Goal: Information Seeking & Learning: Learn about a topic

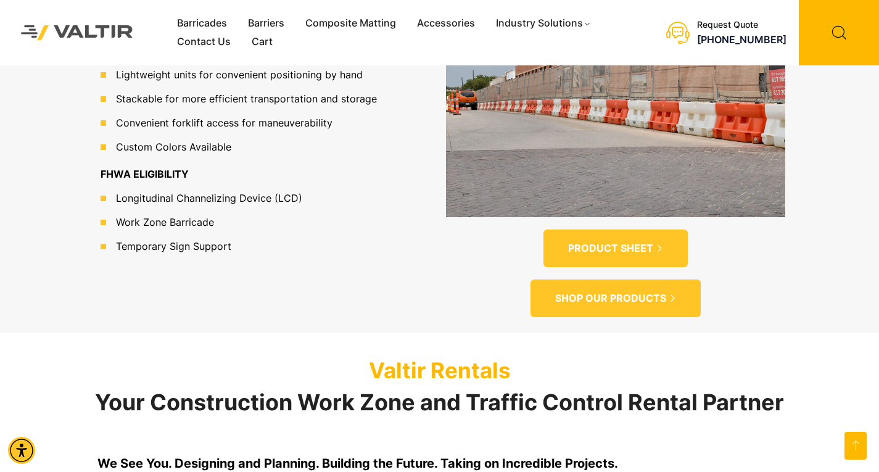
scroll to position [987, 0]
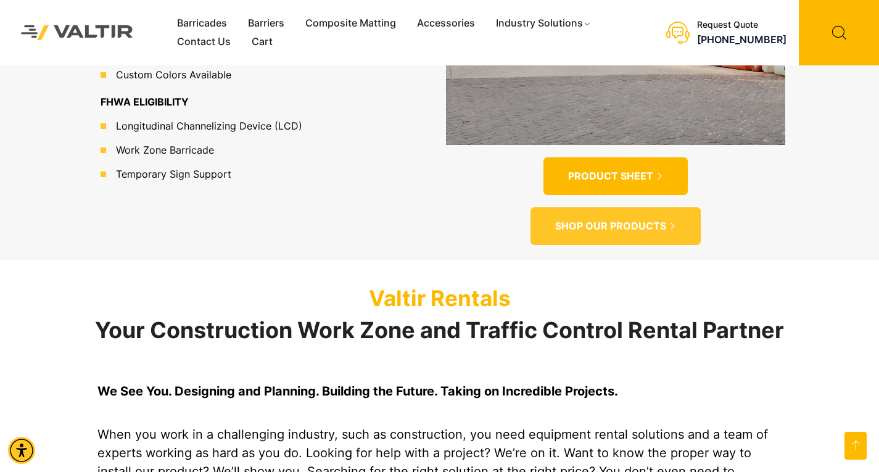
click at [0, 0] on div at bounding box center [0, 0] width 0 height 0
click at [609, 170] on span "PRODUCT SHEET" at bounding box center [610, 176] width 85 height 13
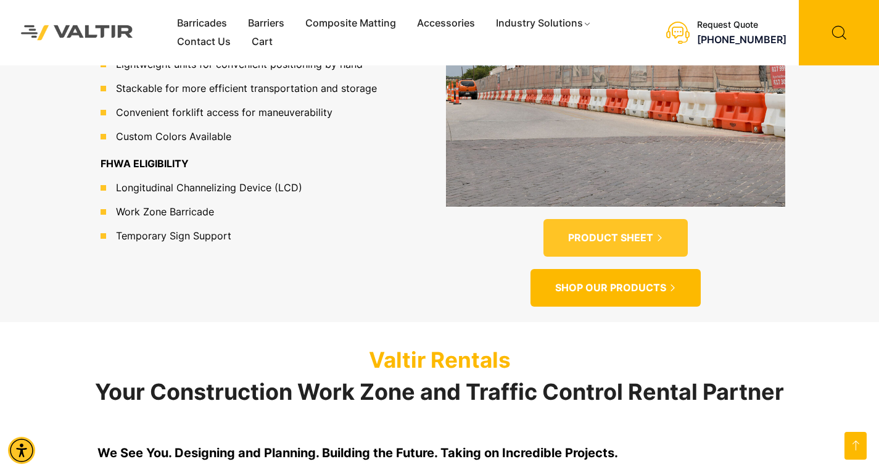
scroll to position [925, 0]
click at [650, 281] on span "SHOP OUR PRODUCTS" at bounding box center [610, 287] width 111 height 13
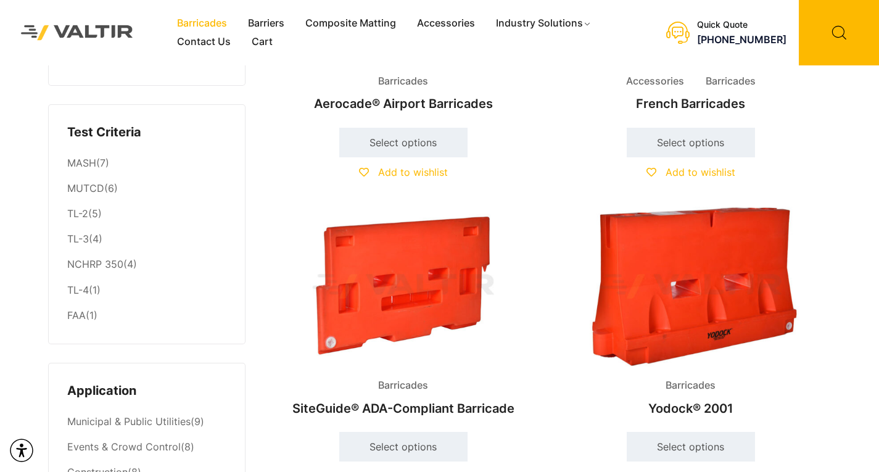
scroll to position [247, 0]
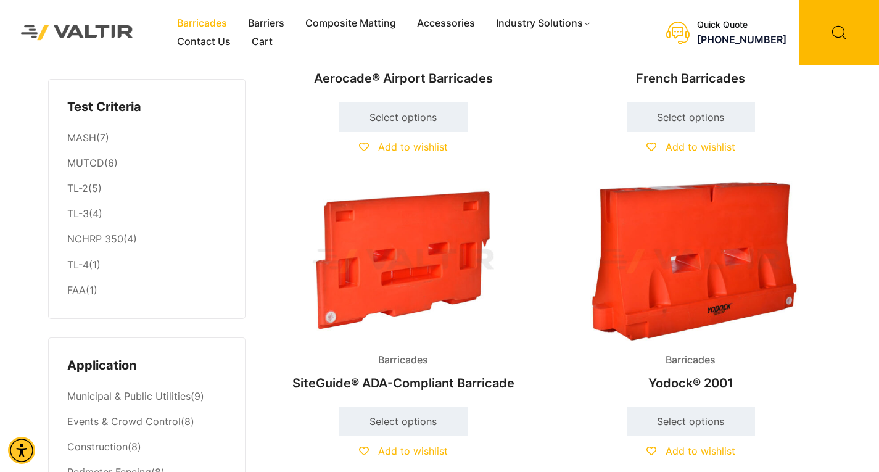
click at [746, 273] on img at bounding box center [691, 261] width 267 height 160
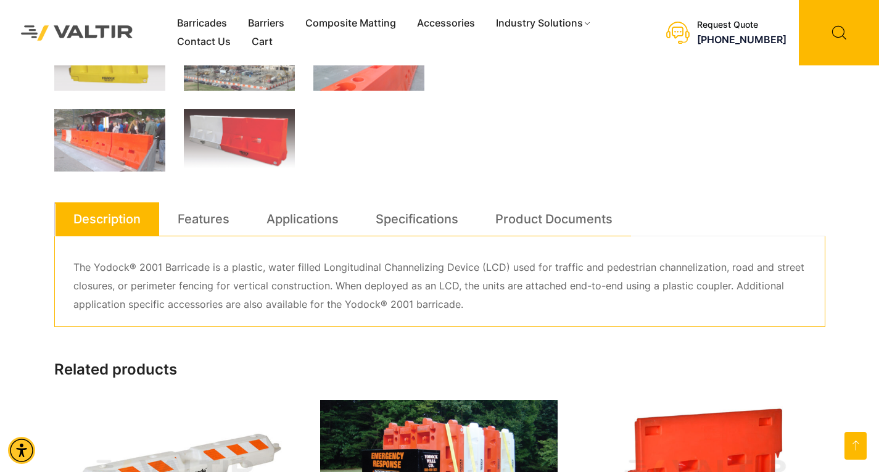
scroll to position [679, 0]
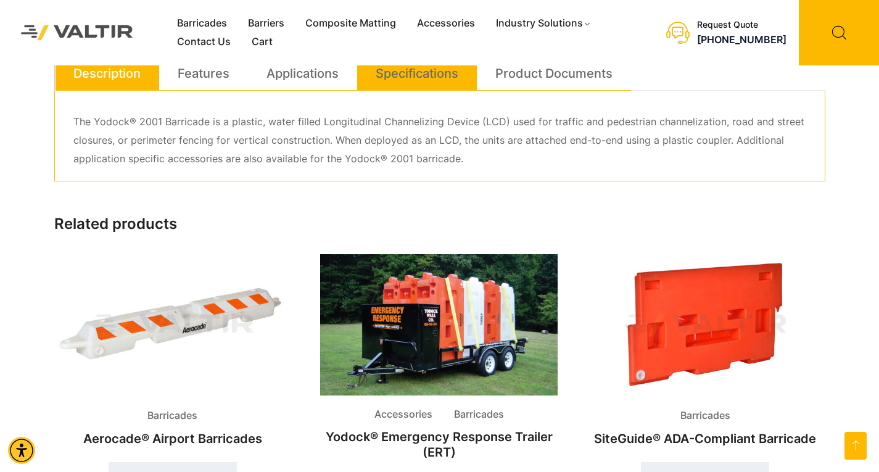
click at [419, 72] on link "Specifications" at bounding box center [417, 73] width 83 height 33
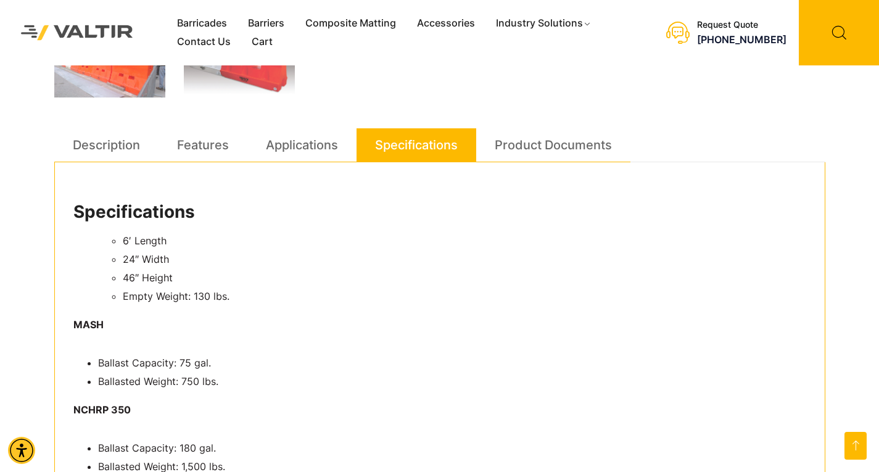
scroll to position [432, 0]
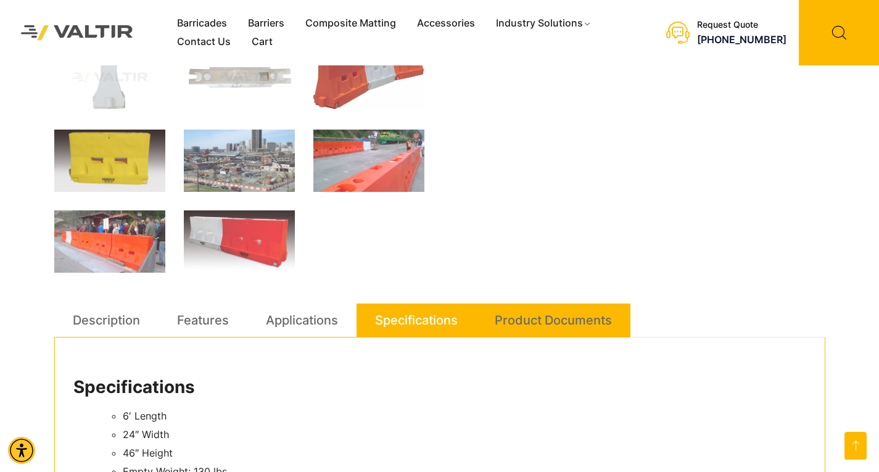
click at [532, 319] on link "Product Documents" at bounding box center [553, 320] width 117 height 33
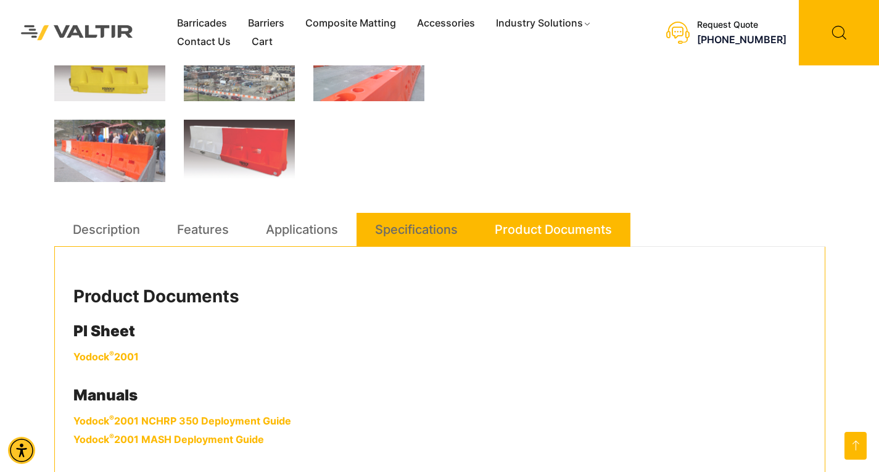
scroll to position [679, 0]
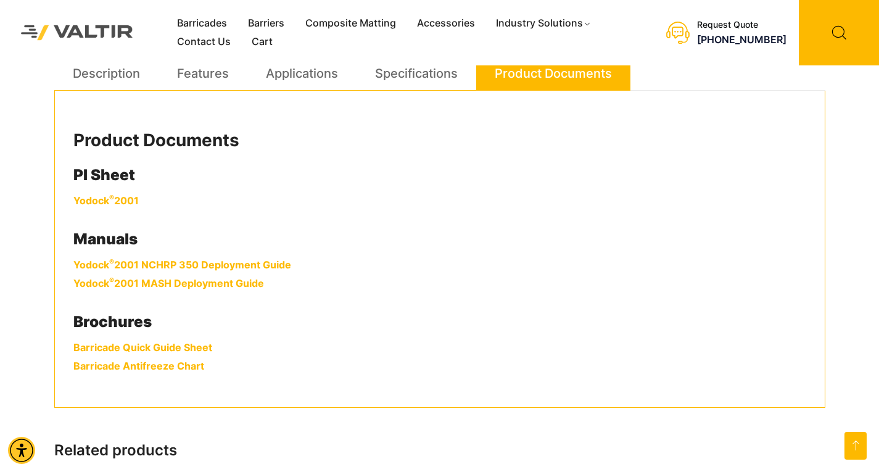
click at [113, 200] on sup "®" at bounding box center [111, 197] width 5 height 9
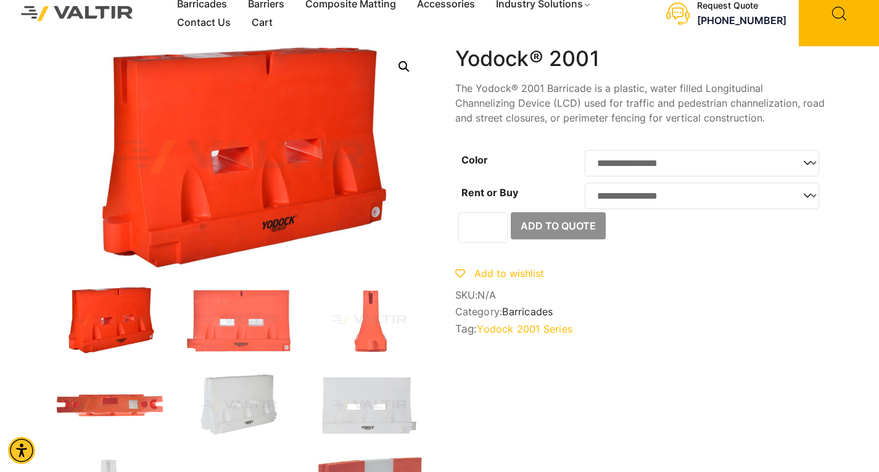
scroll to position [0, 0]
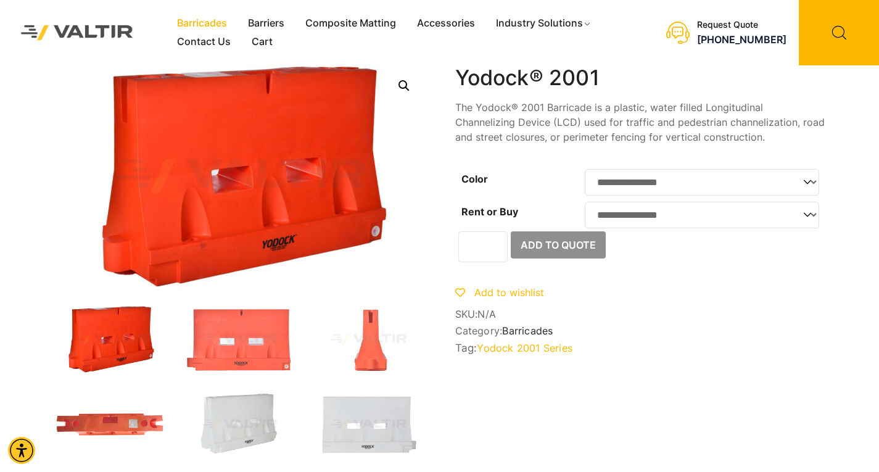
click at [217, 27] on link "Barricades" at bounding box center [202, 23] width 71 height 19
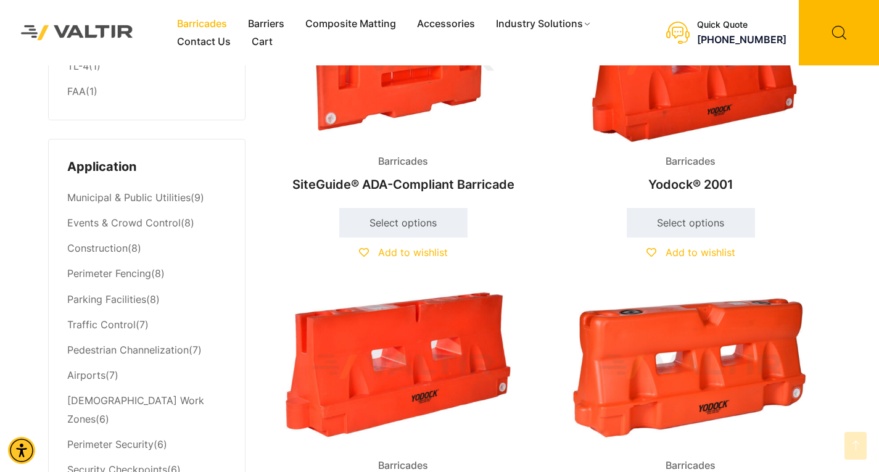
scroll to position [617, 0]
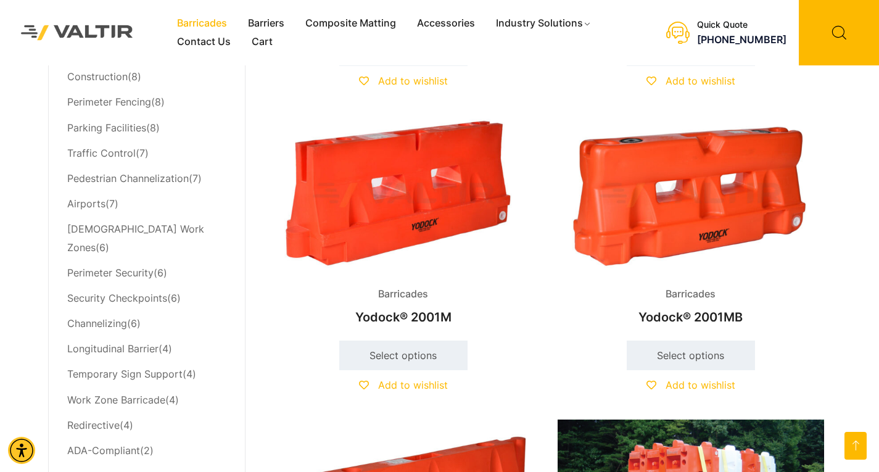
click at [698, 217] on img at bounding box center [691, 195] width 267 height 160
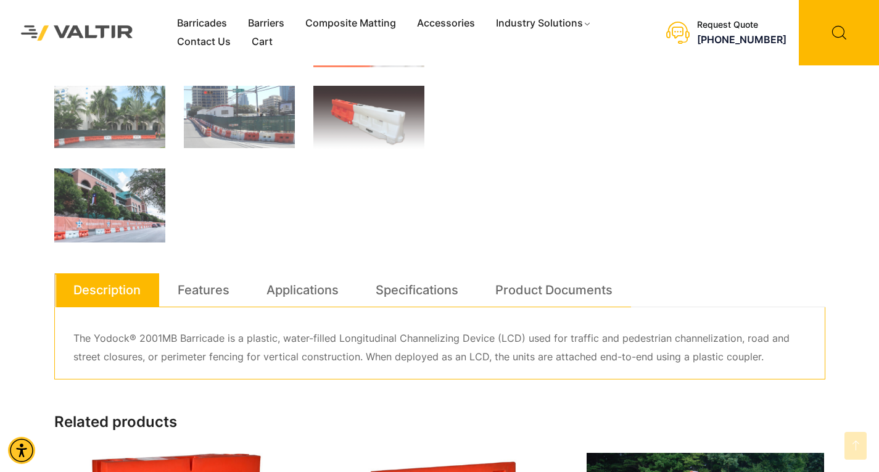
scroll to position [679, 0]
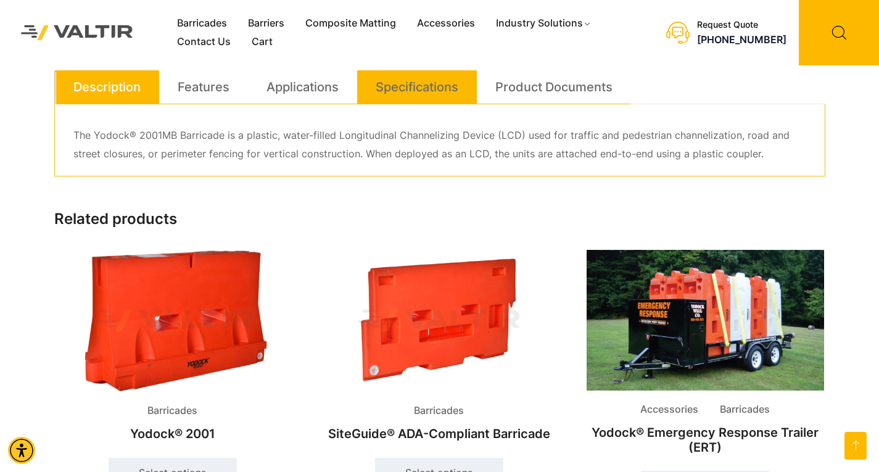
click at [439, 96] on link "Specifications" at bounding box center [417, 86] width 83 height 33
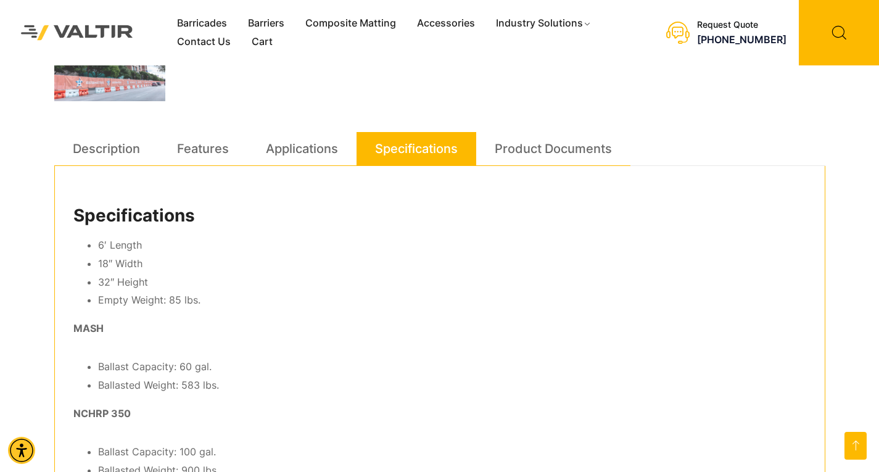
scroll to position [617, 0]
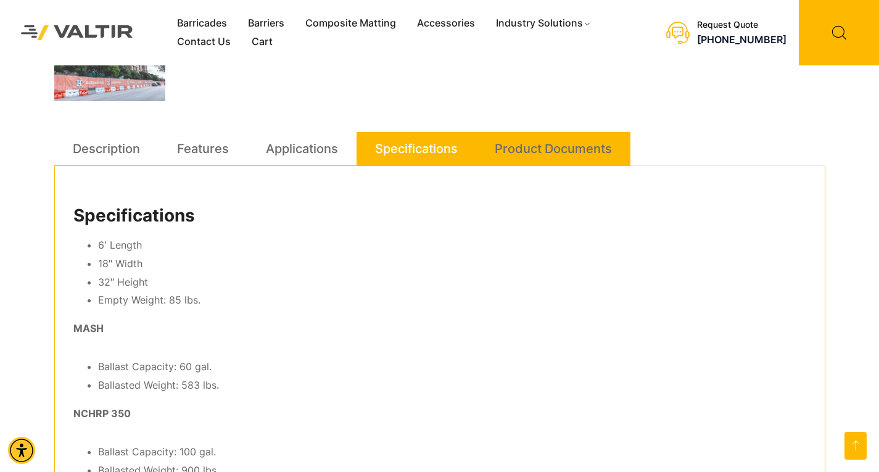
click at [556, 151] on link "Product Documents" at bounding box center [553, 148] width 117 height 33
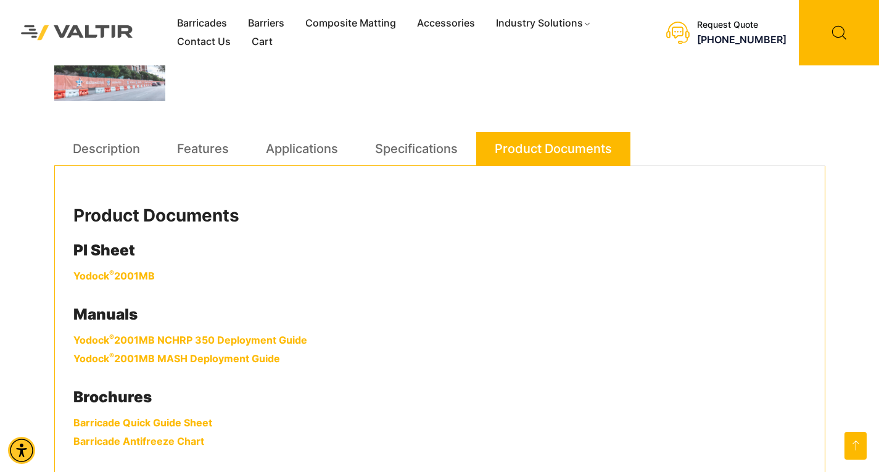
click at [145, 276] on link "Yodock ® 2001MB" at bounding box center [113, 276] width 81 height 12
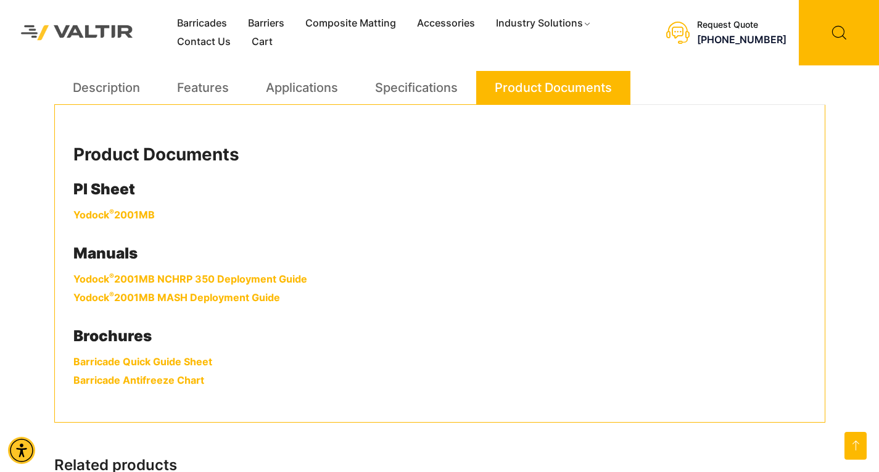
scroll to position [679, 0]
click at [189, 361] on link "Barricade Quick Guide Sheet" at bounding box center [142, 361] width 139 height 12
